Goal: Navigation & Orientation: Go to known website

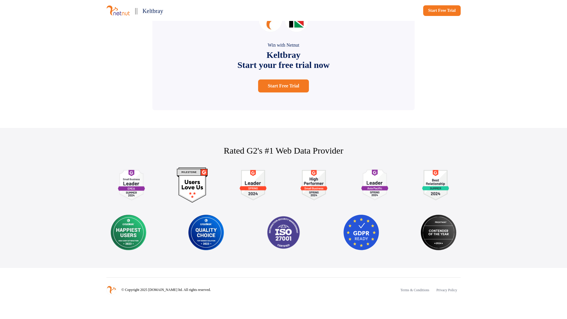
scroll to position [304, 0]
